Goal: Task Accomplishment & Management: Complete application form

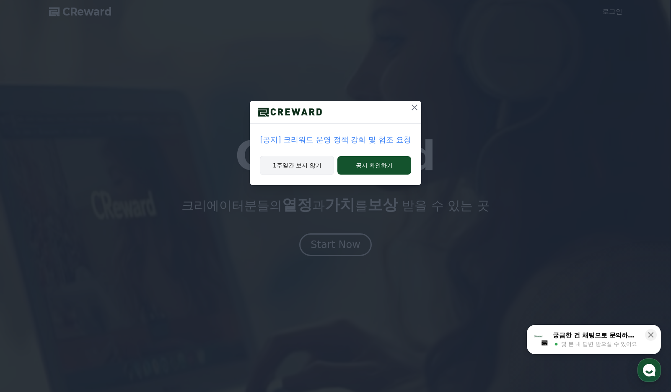
click at [310, 165] on button "1주일간 보지 않기" at bounding box center [297, 165] width 74 height 19
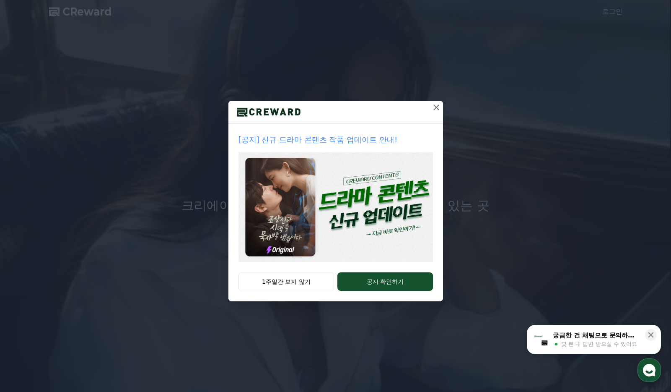
click at [436, 106] on icon at bounding box center [437, 107] width 10 height 10
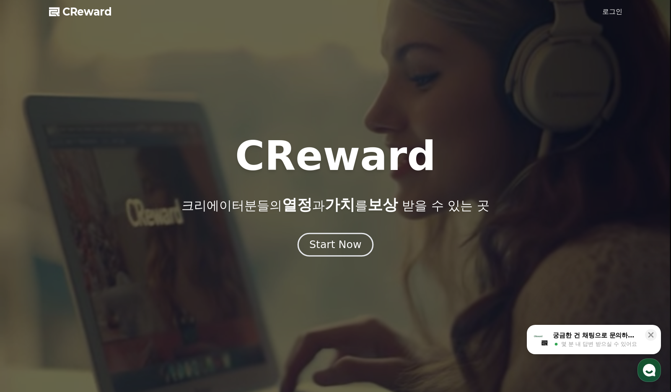
click at [329, 250] on div "Start Now" at bounding box center [335, 244] width 52 height 14
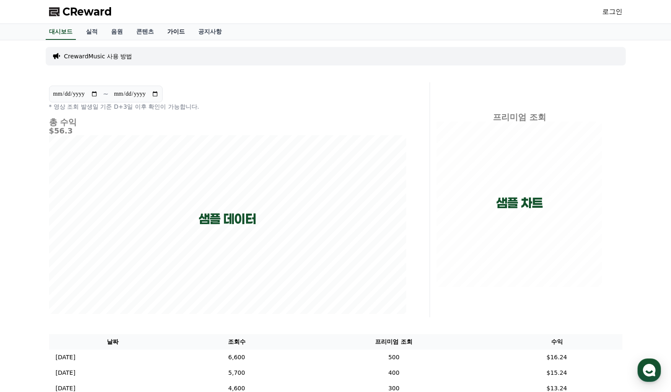
click at [179, 30] on link "가이드" at bounding box center [176, 32] width 31 height 16
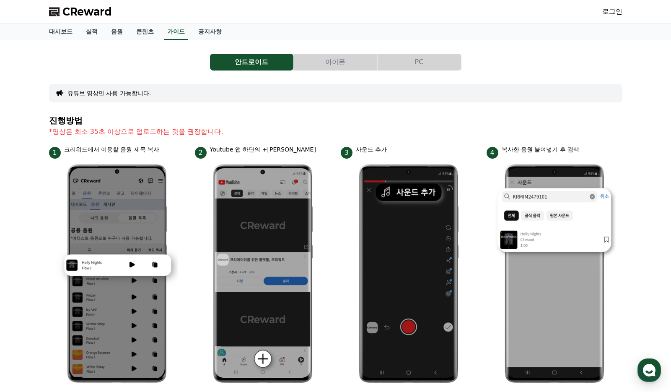
click at [420, 62] on button "PC" at bounding box center [419, 62] width 83 height 17
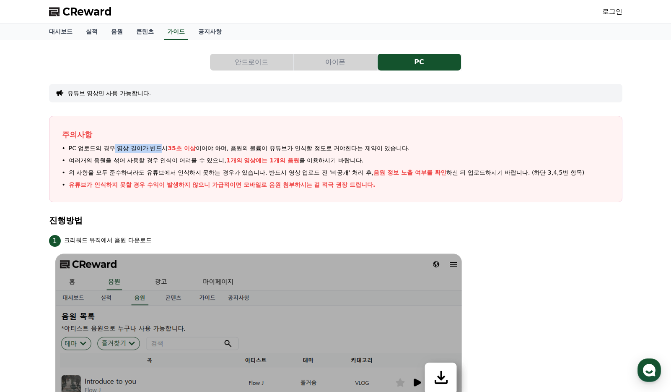
drag, startPoint x: 115, startPoint y: 151, endPoint x: 159, endPoint y: 149, distance: 44.1
click at [159, 149] on span "PC 업로드의 경우 영상 길이가 반드시 35초 이상 이어야 하며, 음원의 볼륨이 유튜브가 인식할 정도로 커야한다는 제약이 있습니다." at bounding box center [239, 148] width 341 height 9
drag, startPoint x: 159, startPoint y: 149, endPoint x: 400, endPoint y: 151, distance: 240.7
click at [400, 151] on span "PC 업로드의 경우 영상 길이가 반드시 35초 이상 이어야 하며, 음원의 볼륨이 유튜브가 인식할 정도로 커야한다는 제약이 있습니다." at bounding box center [239, 148] width 341 height 9
drag, startPoint x: 107, startPoint y: 160, endPoint x: 188, endPoint y: 161, distance: 80.9
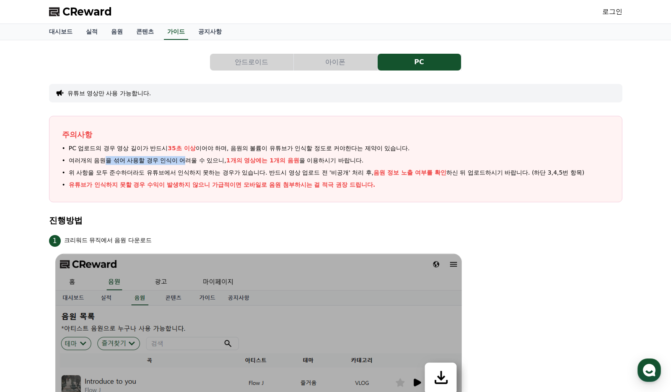
click at [188, 161] on span "여러개의 음원을 섞어 사용할 경우 인식이 어려울 수 있으니, 1개의 영상에는 1개의 음원 을 이용하시기 바랍니다." at bounding box center [216, 160] width 295 height 9
drag, startPoint x: 188, startPoint y: 161, endPoint x: 340, endPoint y: 162, distance: 151.8
click at [340, 162] on span "여러개의 음원을 섞어 사용할 경우 인식이 어려울 수 있으니, 1개의 영상에는 1개의 음원 을 이용하시기 바랍니다." at bounding box center [216, 160] width 295 height 9
drag, startPoint x: 375, startPoint y: 171, endPoint x: 454, endPoint y: 171, distance: 79.3
click at [454, 171] on span "위 사항을 모두 준수하더라도 유튜브에서 인식하지 못하는 경우가 있습니다. 반드시 영상 업로드 전 '비공개' 처리 후, 음원 정보 노출 여부를 …" at bounding box center [327, 172] width 516 height 9
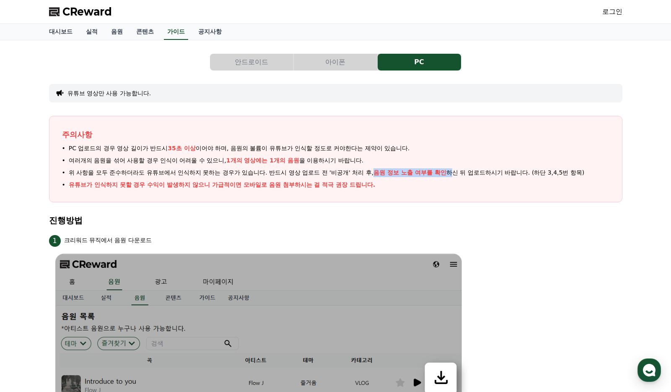
click at [607, 9] on link "로그인" at bounding box center [613, 12] width 20 height 10
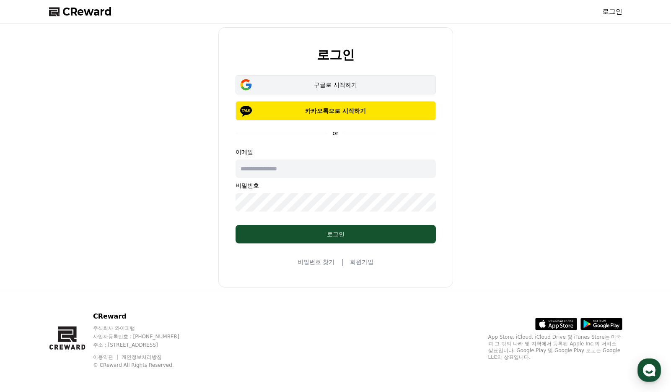
click at [321, 80] on button "구글로 시작하기" at bounding box center [336, 84] width 200 height 19
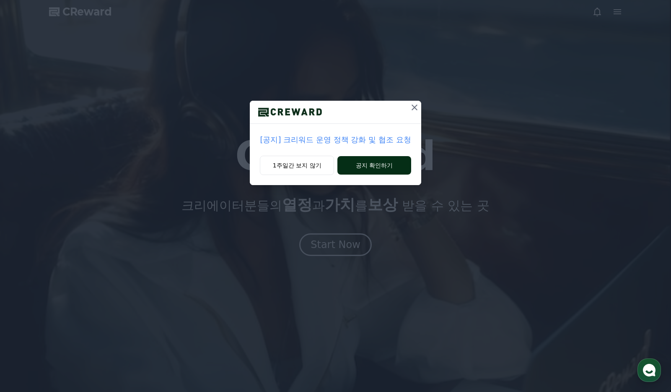
click at [361, 162] on button "공지 확인하기" at bounding box center [374, 165] width 73 height 18
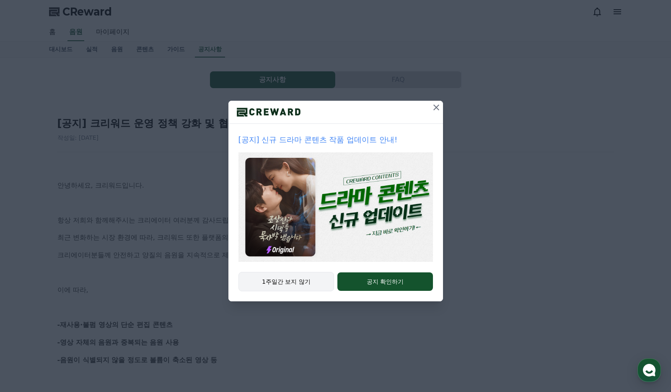
click at [309, 285] on button "1주일간 보지 않기" at bounding box center [287, 281] width 96 height 19
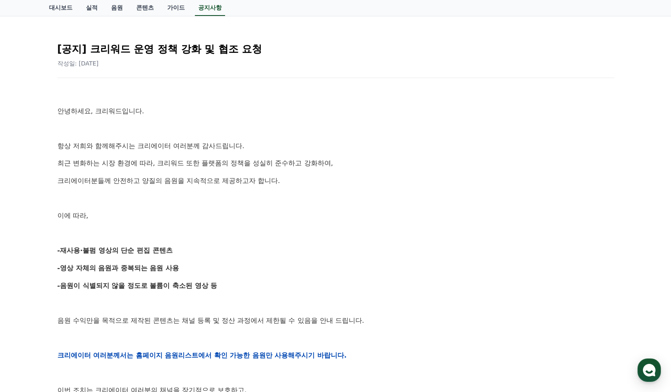
scroll to position [126, 0]
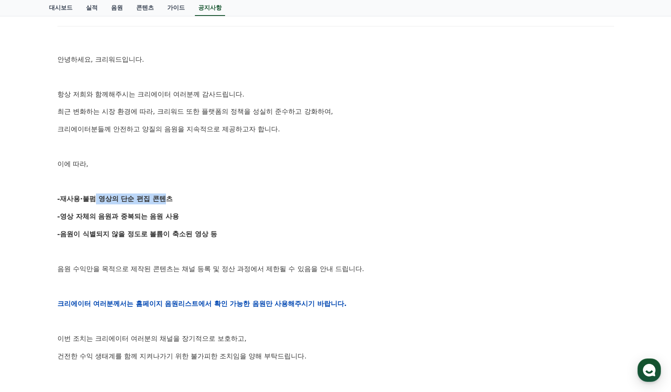
drag, startPoint x: 91, startPoint y: 198, endPoint x: 161, endPoint y: 203, distance: 71.0
click at [161, 203] on strong "-재사용·불펌 영상의 단순 편집 콘텐츠" at bounding box center [114, 199] width 115 height 8
drag, startPoint x: 161, startPoint y: 203, endPoint x: 93, endPoint y: 216, distance: 69.7
click at [93, 216] on strong "-영상 자체의 음원과 중복되는 음원 사용" at bounding box center [118, 216] width 122 height 8
drag, startPoint x: 86, startPoint y: 216, endPoint x: 178, endPoint y: 217, distance: 92.7
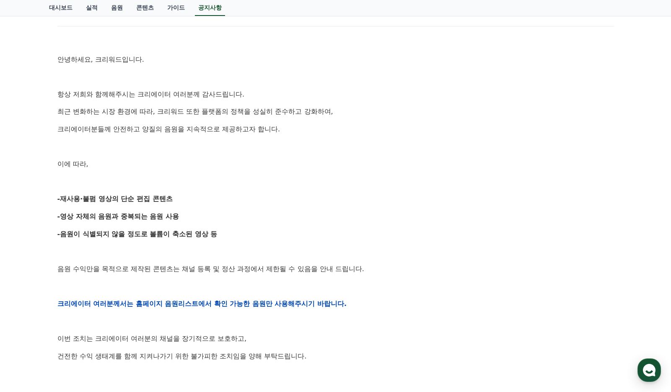
click at [178, 217] on strong "-영상 자체의 음원과 중복되는 음원 사용" at bounding box center [118, 216] width 122 height 8
drag, startPoint x: 98, startPoint y: 234, endPoint x: 175, endPoint y: 235, distance: 77.2
click at [175, 235] on strong "-음원이 식별되지 않을 정도로 볼륨이 축소된 영상 등" at bounding box center [137, 234] width 160 height 8
drag, startPoint x: 175, startPoint y: 235, endPoint x: 149, endPoint y: 244, distance: 27.2
click at [149, 244] on div "안녕하세요, 크리워드입니다. 항상 저희와 함께해주시는 크리에이터 여러분께 감사드립니다. 최근 변화하는 시장 환경에 따라, 크리워드 또한 플랫폼…" at bounding box center [335, 303] width 557 height 534
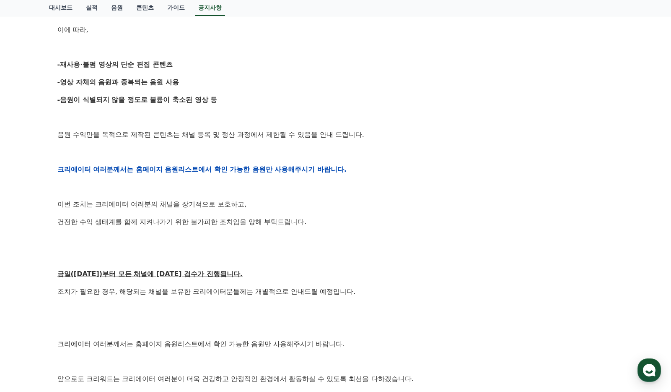
scroll to position [294, 0]
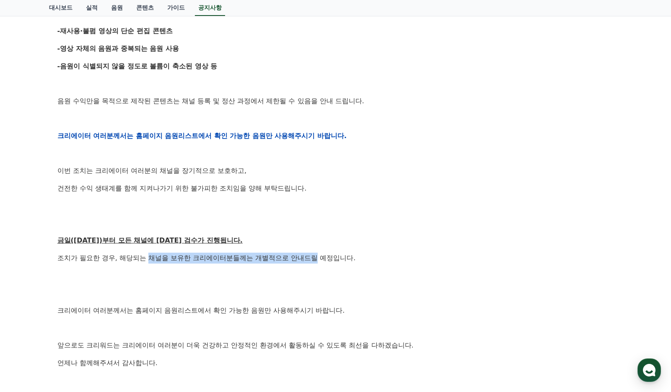
drag, startPoint x: 152, startPoint y: 259, endPoint x: 318, endPoint y: 257, distance: 166.1
click at [318, 257] on p "조치가 필요한 경우, 해당되는 채널을 보유한 크리에이터분들께는 개별적으로 안내드릴 예정입니다." at bounding box center [335, 257] width 557 height 11
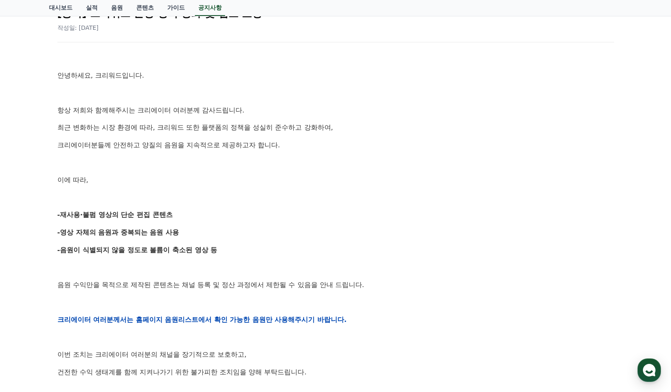
scroll to position [0, 0]
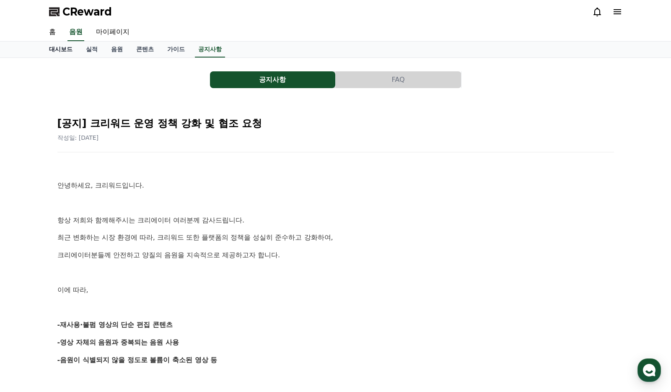
click at [61, 50] on link "대시보드" at bounding box center [60, 50] width 37 height 16
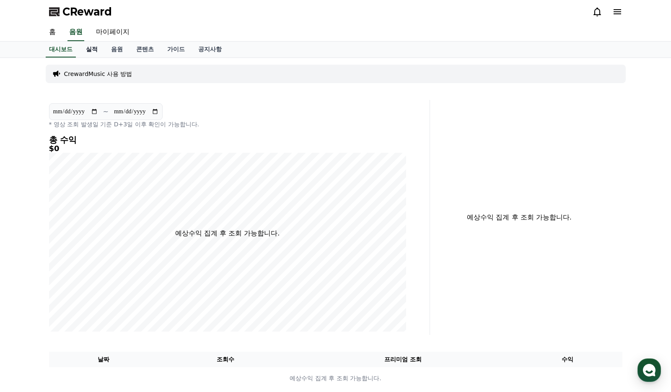
click at [91, 51] on link "실적" at bounding box center [91, 50] width 25 height 16
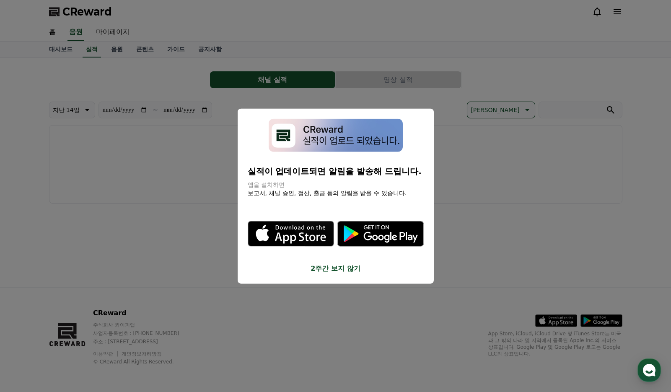
click at [332, 270] on button "2주간 보지 않기" at bounding box center [336, 268] width 176 height 10
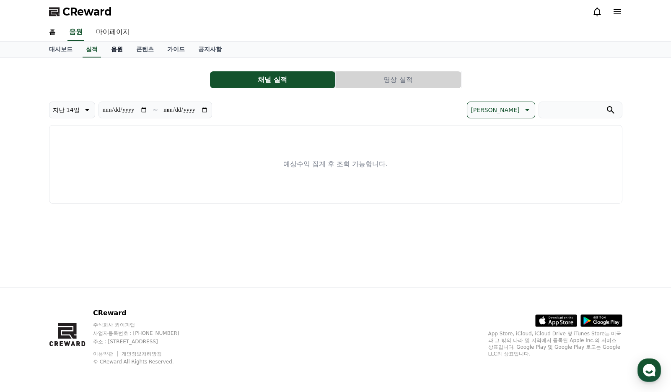
click at [119, 46] on link "음원" at bounding box center [116, 50] width 25 height 16
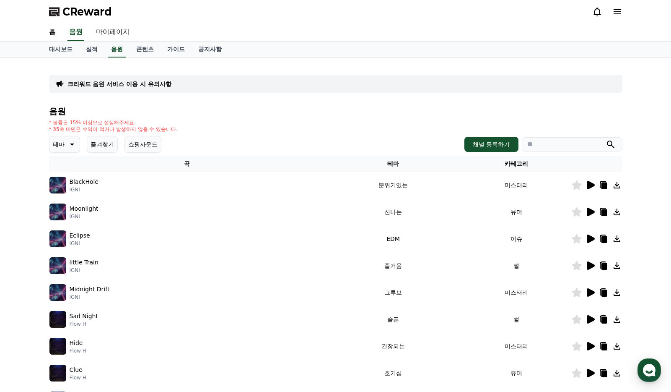
click at [617, 186] on icon at bounding box center [617, 185] width 7 height 7
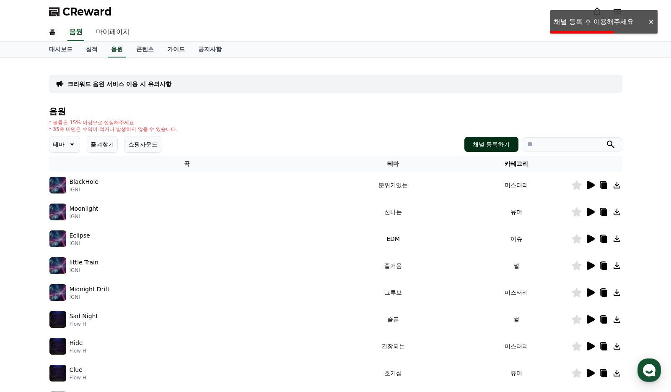
click at [473, 148] on button "채널 등록하기" at bounding box center [492, 144] width 54 height 15
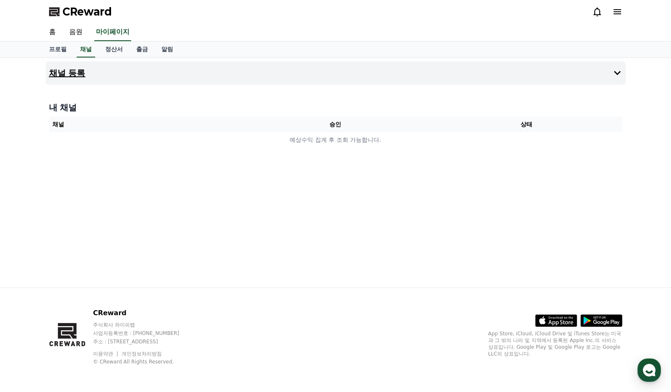
click at [596, 75] on button "채널 등록" at bounding box center [336, 72] width 580 height 23
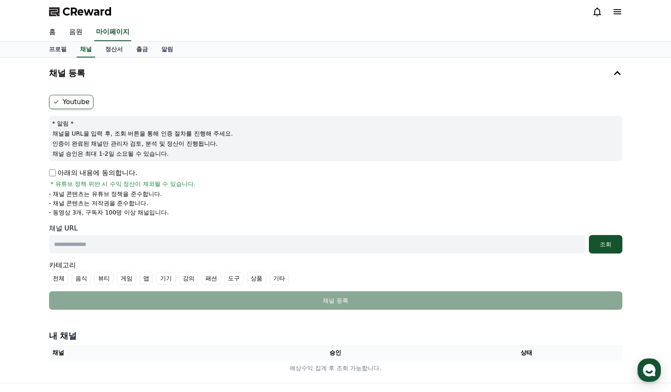
click at [133, 245] on input "text" at bounding box center [317, 244] width 537 height 18
paste input "**********"
click at [601, 244] on div "조회" at bounding box center [606, 244] width 27 height 8
click at [78, 104] on label "Youtube" at bounding box center [71, 102] width 44 height 14
drag, startPoint x: 76, startPoint y: 135, endPoint x: 96, endPoint y: 135, distance: 19.7
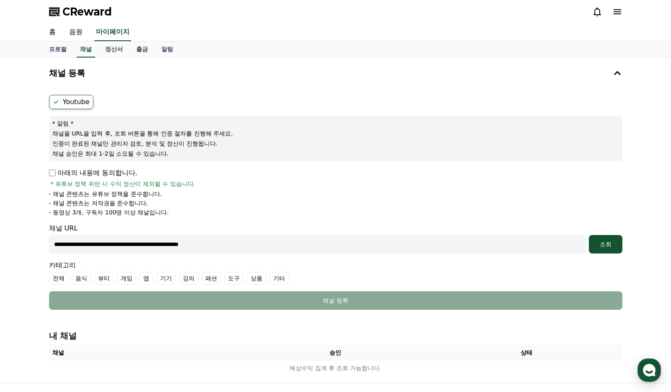
click at [96, 135] on p "채널을 URL을 입력 후, 조회 버튼을 통해 인증 절차를 진행해 주세요." at bounding box center [335, 133] width 567 height 8
drag, startPoint x: 96, startPoint y: 135, endPoint x: 90, endPoint y: 145, distance: 11.4
click at [90, 145] on p "인증이 완료된 채널만 관리자 검토, 분석 및 정산이 진행됩니다." at bounding box center [335, 143] width 567 height 8
drag, startPoint x: 91, startPoint y: 183, endPoint x: 109, endPoint y: 185, distance: 17.7
click at [109, 185] on span "* 유튜브 정책 위반 시 수익 정산이 제외될 수 있습니다." at bounding box center [123, 183] width 145 height 8
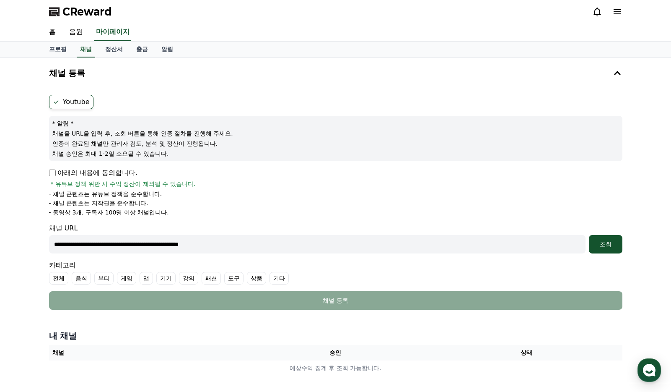
click at [186, 248] on input "**********" at bounding box center [317, 244] width 537 height 18
paste input "text"
type input "**********"
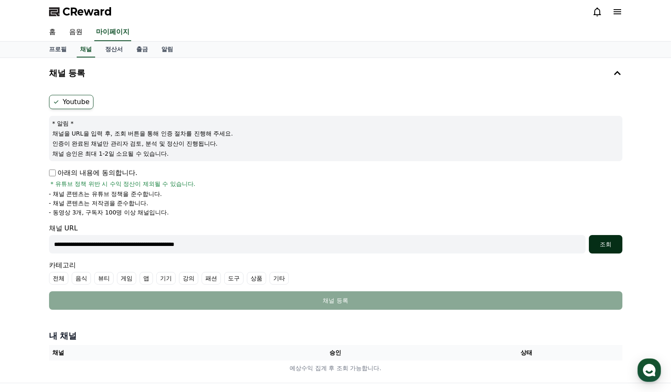
click at [604, 245] on div "조회" at bounding box center [606, 244] width 27 height 8
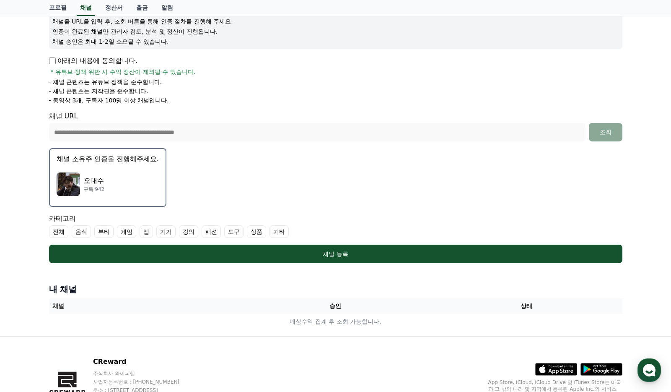
scroll to position [126, 0]
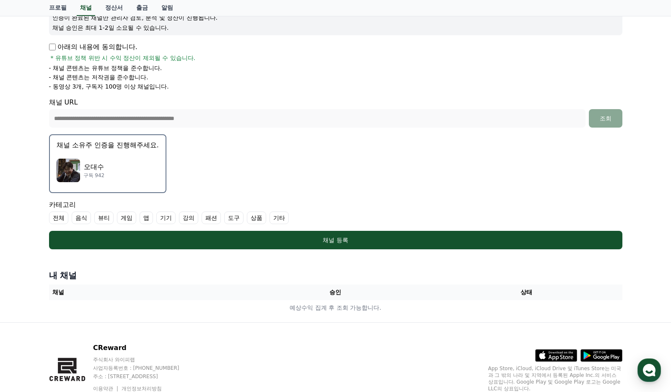
click at [148, 170] on div "오대수 구독 942" at bounding box center [108, 170] width 102 height 34
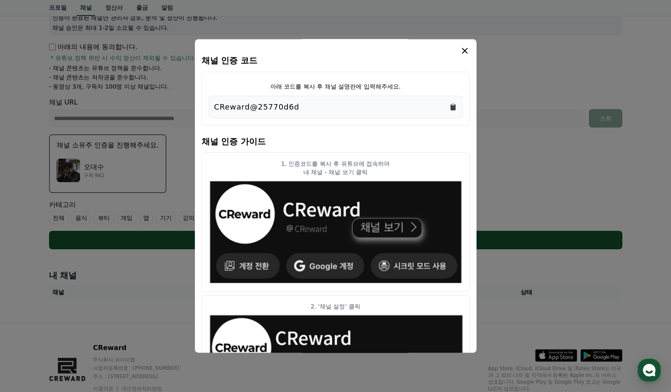
click at [452, 107] on icon "Copy to clipboard" at bounding box center [453, 107] width 5 height 6
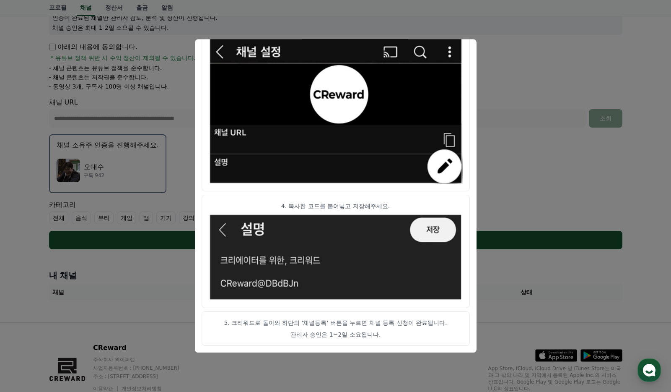
scroll to position [161, 0]
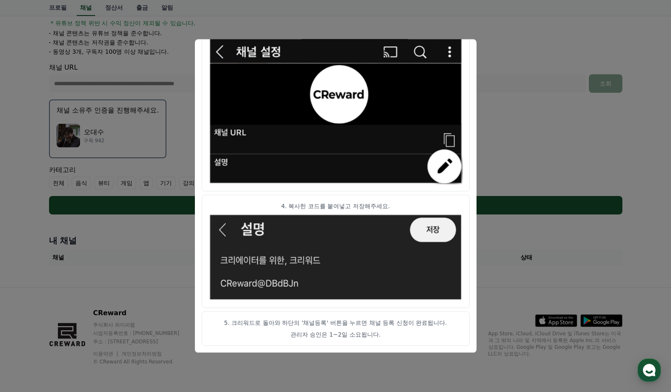
click at [535, 72] on button "close modal" at bounding box center [335, 196] width 671 height 392
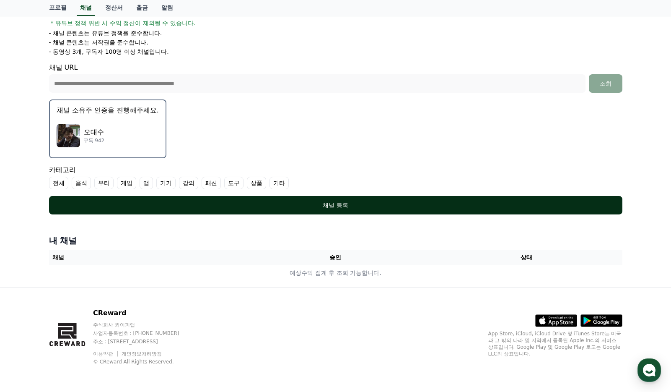
click at [313, 207] on div "채널 등록" at bounding box center [336, 205] width 540 height 8
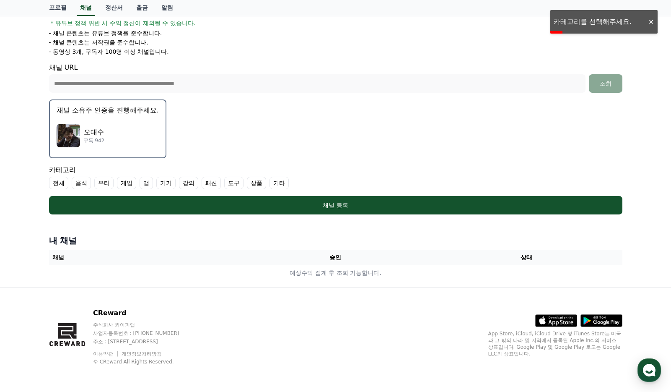
click at [278, 183] on label "기타" at bounding box center [279, 183] width 19 height 13
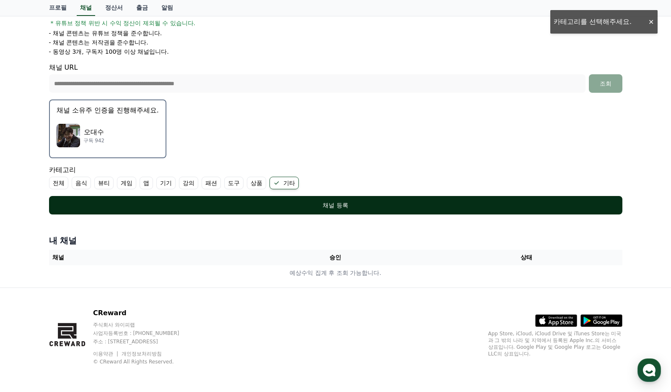
click at [357, 203] on div "채널 등록" at bounding box center [336, 205] width 540 height 8
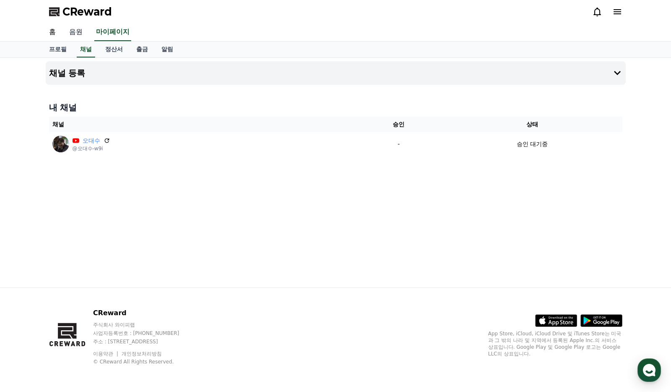
click at [77, 32] on link "음원" at bounding box center [75, 32] width 27 height 18
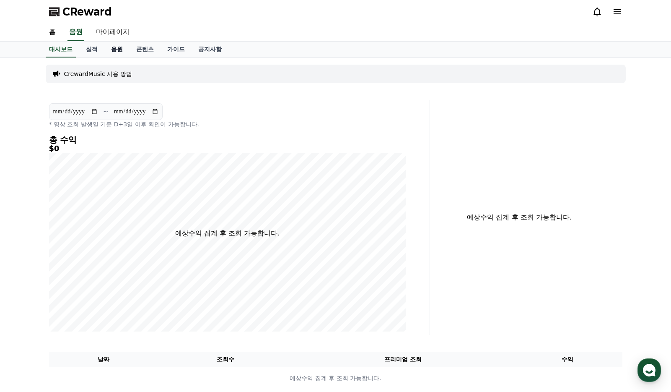
click at [119, 50] on link "음원" at bounding box center [116, 50] width 25 height 16
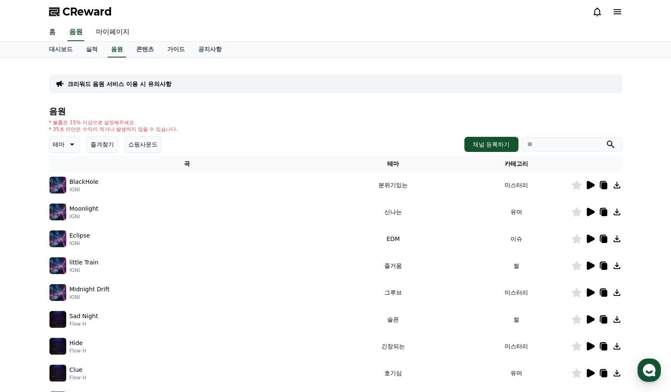
click at [617, 237] on icon at bounding box center [617, 238] width 7 height 7
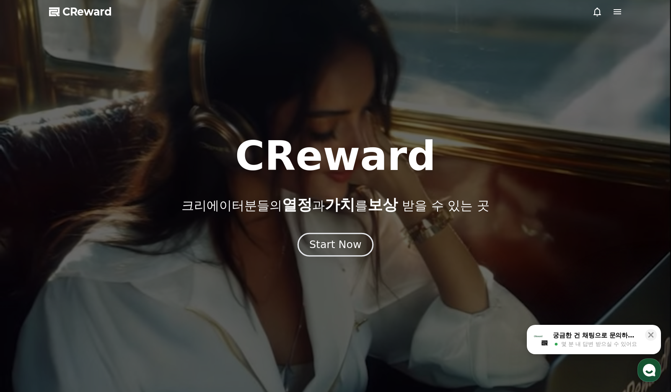
click at [343, 249] on div "Start Now" at bounding box center [335, 244] width 52 height 14
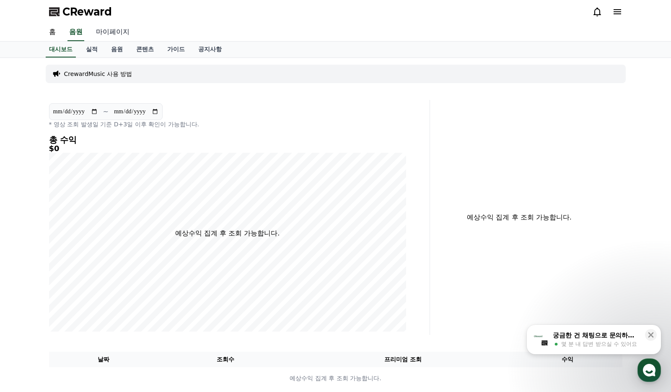
click at [112, 30] on link "마이페이지" at bounding box center [112, 32] width 47 height 18
select select "**********"
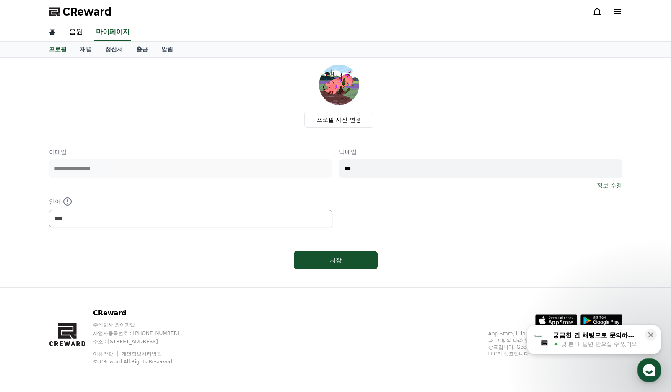
click at [49, 27] on link "홈" at bounding box center [52, 32] width 20 height 18
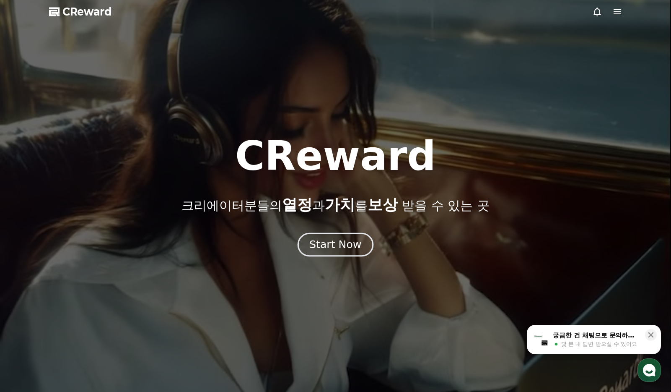
click at [344, 243] on div "Start Now" at bounding box center [335, 244] width 52 height 14
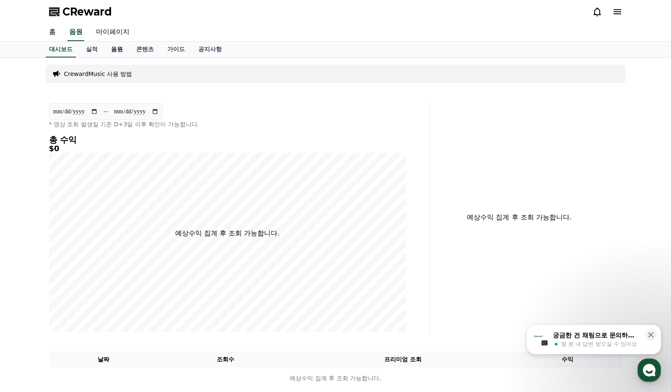
click at [115, 49] on link "음원" at bounding box center [116, 50] width 25 height 16
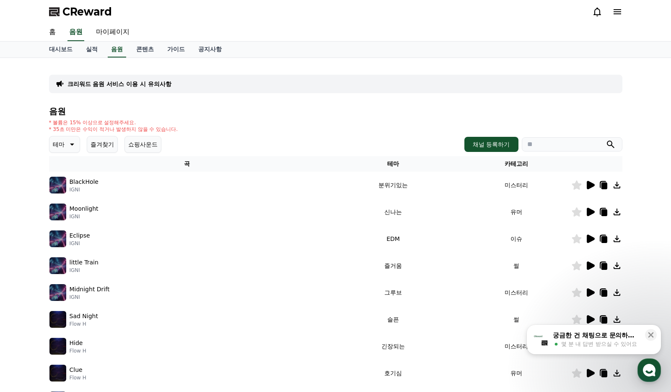
click at [617, 239] on icon at bounding box center [617, 238] width 7 height 7
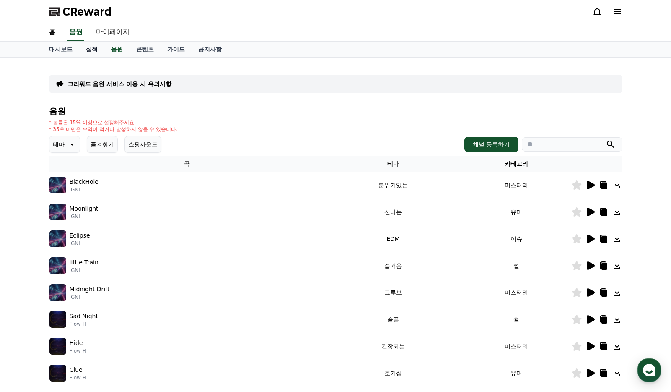
click at [90, 50] on link "실적" at bounding box center [91, 50] width 25 height 16
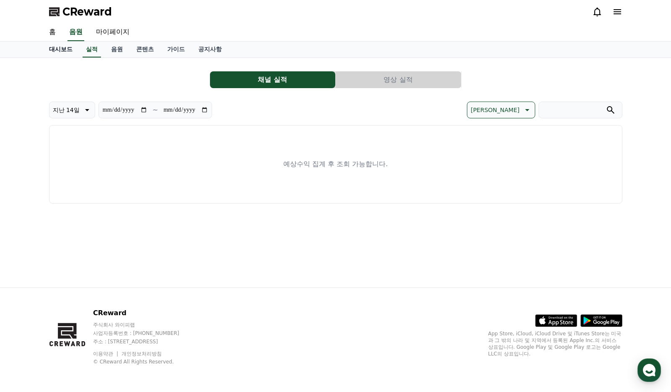
click at [57, 49] on link "대시보드" at bounding box center [60, 50] width 37 height 16
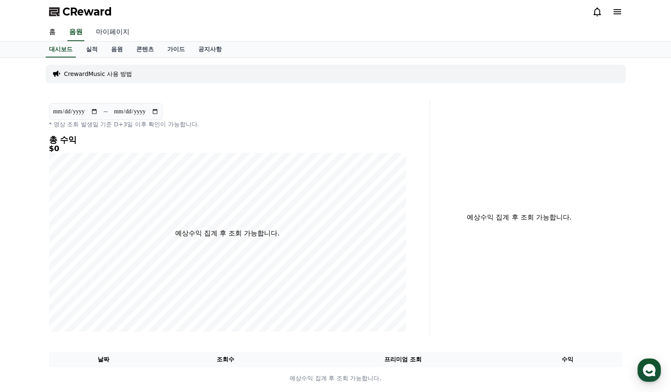
click at [117, 31] on link "마이페이지" at bounding box center [112, 32] width 47 height 18
select select "**********"
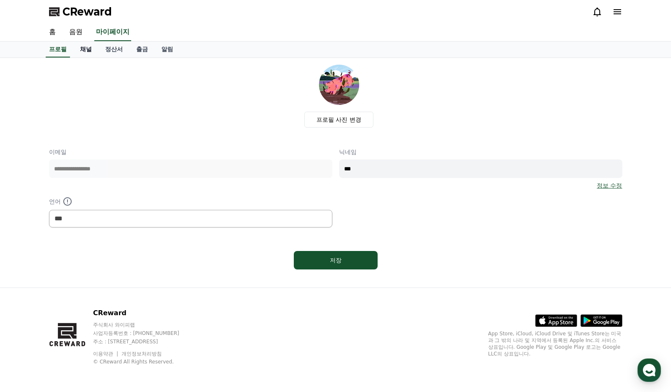
click at [89, 49] on link "채널" at bounding box center [85, 50] width 25 height 16
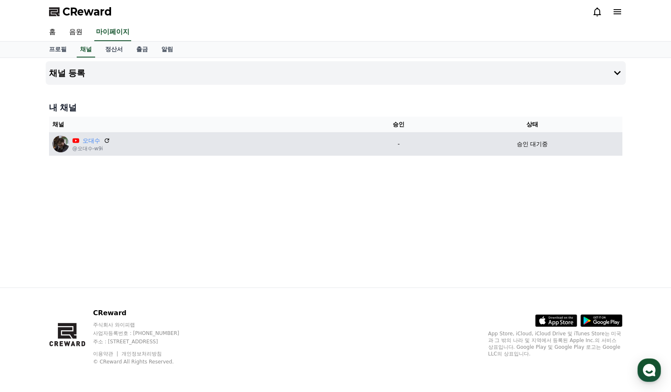
click at [219, 140] on div "오대수 @오대수-w9i" at bounding box center [201, 143] width 299 height 17
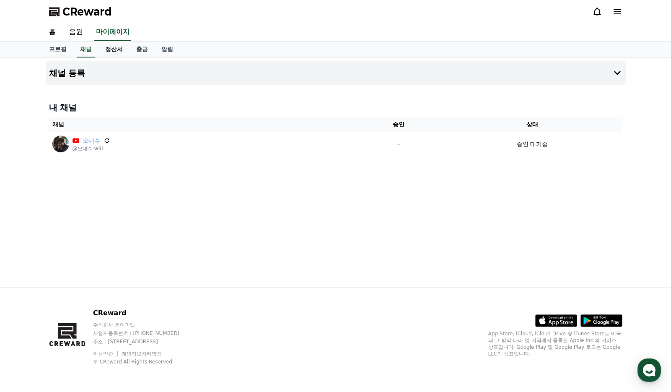
click at [115, 50] on link "정산서" at bounding box center [114, 50] width 31 height 16
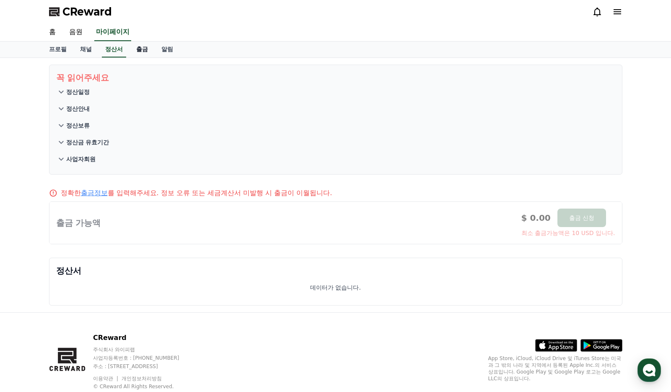
drag, startPoint x: 147, startPoint y: 50, endPoint x: 142, endPoint y: 50, distance: 4.6
click at [142, 50] on link "출금" at bounding box center [142, 50] width 25 height 16
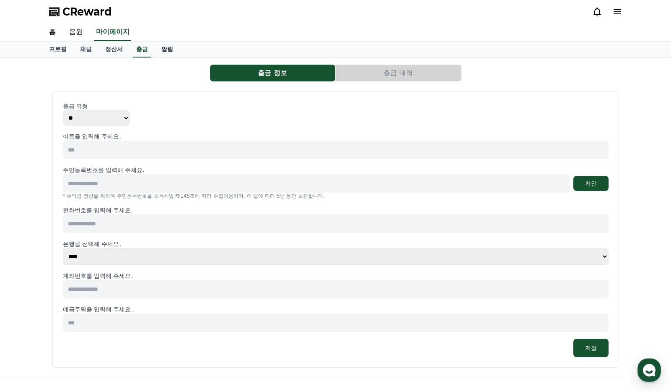
click at [165, 49] on link "알림" at bounding box center [167, 50] width 25 height 16
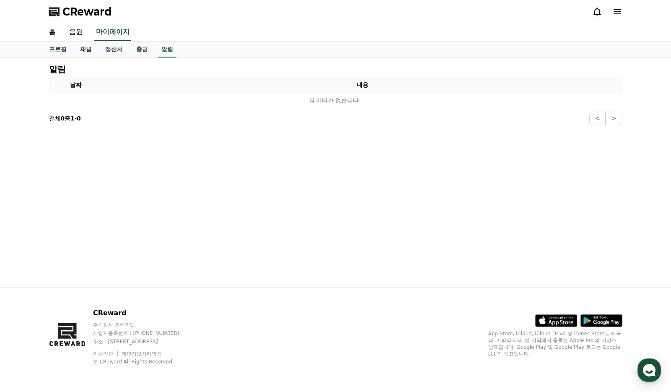
click at [87, 49] on link "채널" at bounding box center [85, 50] width 25 height 16
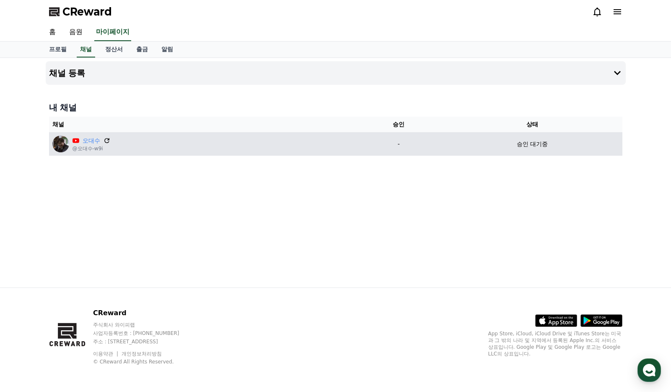
click at [106, 140] on icon at bounding box center [107, 141] width 8 height 8
click at [315, 136] on div "오대수 @오대수-w9i" at bounding box center [201, 143] width 299 height 17
click at [315, 141] on div "오대수 @오대수-w9i" at bounding box center [201, 143] width 299 height 17
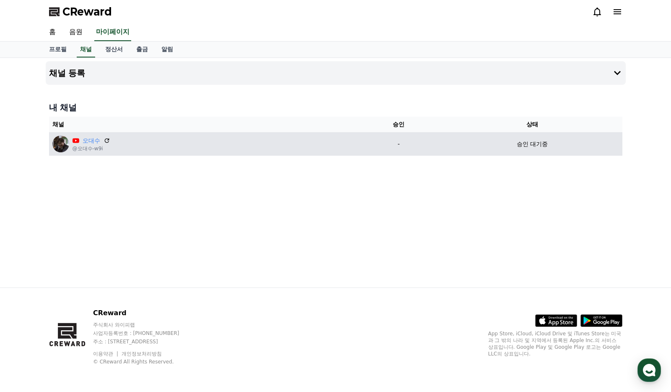
click at [315, 141] on div "오대수 @오대수-w9i" at bounding box center [201, 143] width 299 height 17
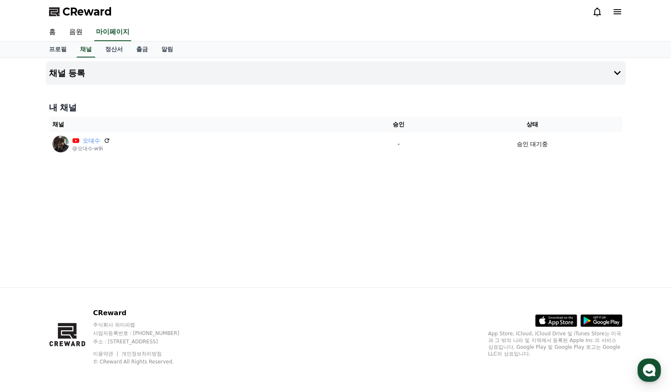
drag, startPoint x: 315, startPoint y: 141, endPoint x: 296, endPoint y: 203, distance: 64.9
click at [296, 203] on div "채널 등록 내 채널 채널 승인 상태 오대수 @오대수-w9i - 승인 대기중" at bounding box center [335, 172] width 587 height 229
click at [643, 135] on div "채널 등록 내 채널 채널 승인 상태 오대수 @오대수-w9i - 승인 대기중" at bounding box center [335, 172] width 671 height 229
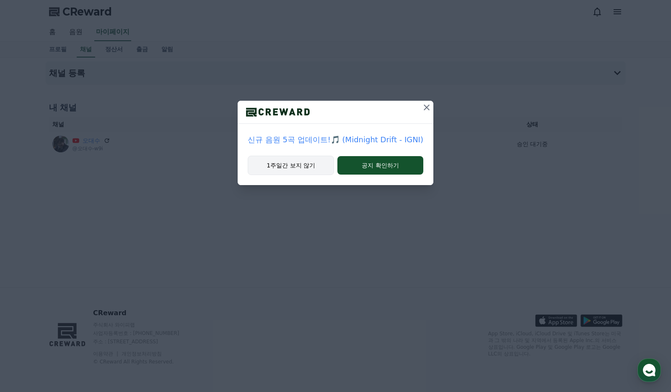
click at [282, 167] on button "1주일간 보지 않기" at bounding box center [291, 165] width 86 height 19
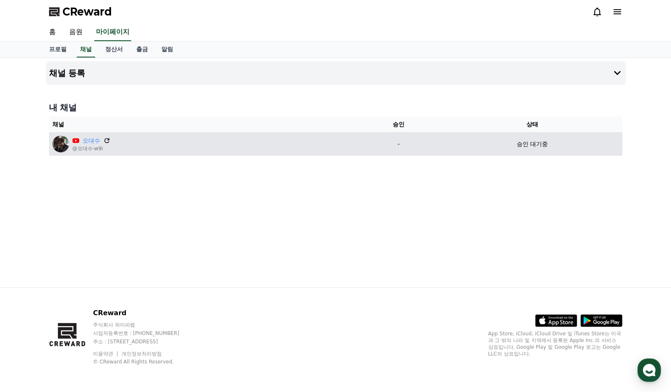
click at [107, 140] on icon at bounding box center [106, 140] width 5 height 5
